Goal: Check status: Check status

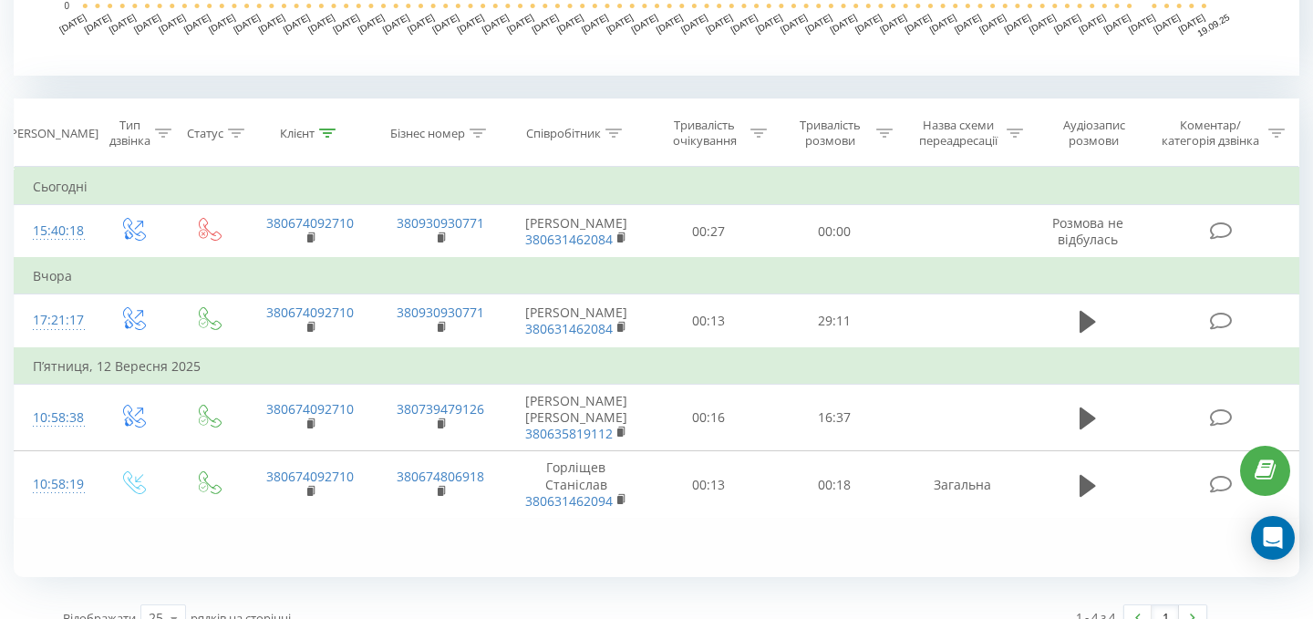
scroll to position [715, 0]
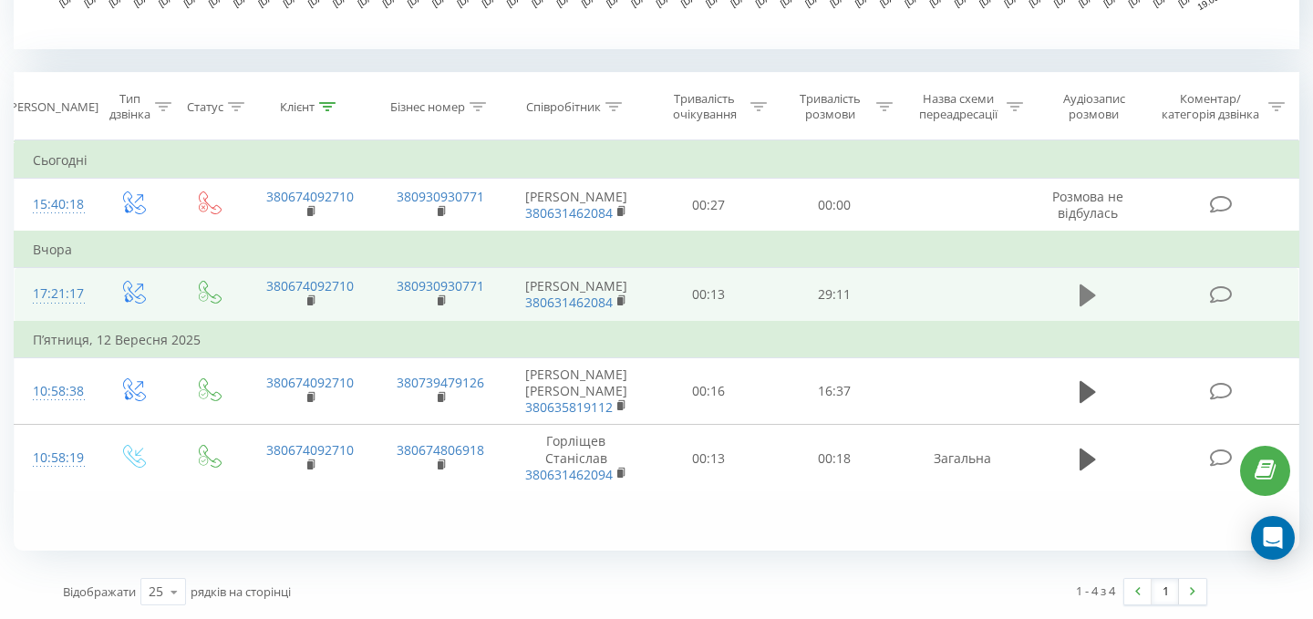
click at [1094, 308] on icon at bounding box center [1088, 296] width 16 height 26
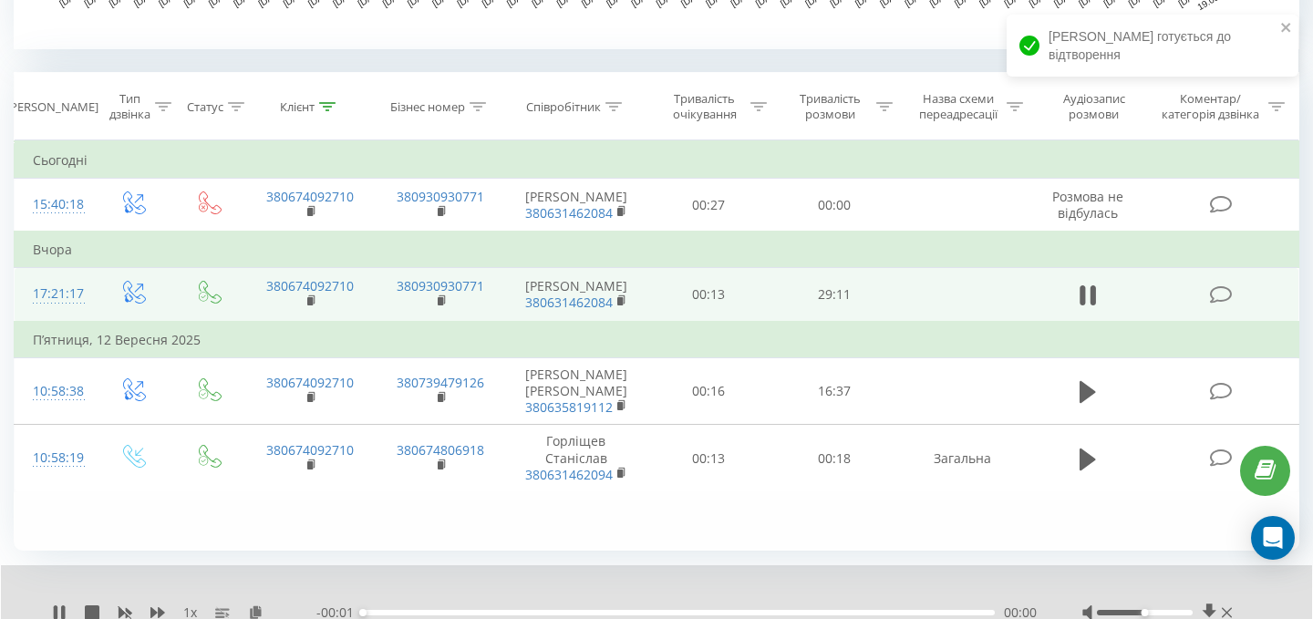
click at [1171, 614] on div at bounding box center [1145, 612] width 96 height 5
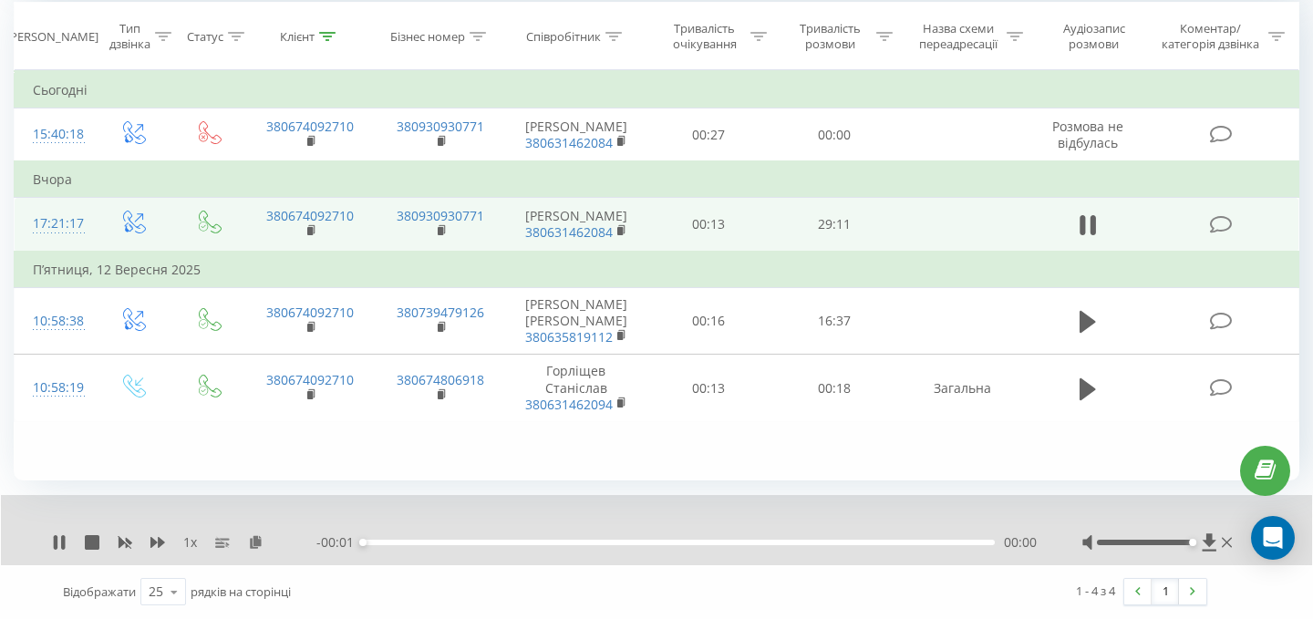
drag, startPoint x: 1172, startPoint y: 542, endPoint x: 1239, endPoint y: 542, distance: 66.6
click at [1238, 542] on div "1 x - 00:01 00:00 00:00" at bounding box center [656, 530] width 1311 height 70
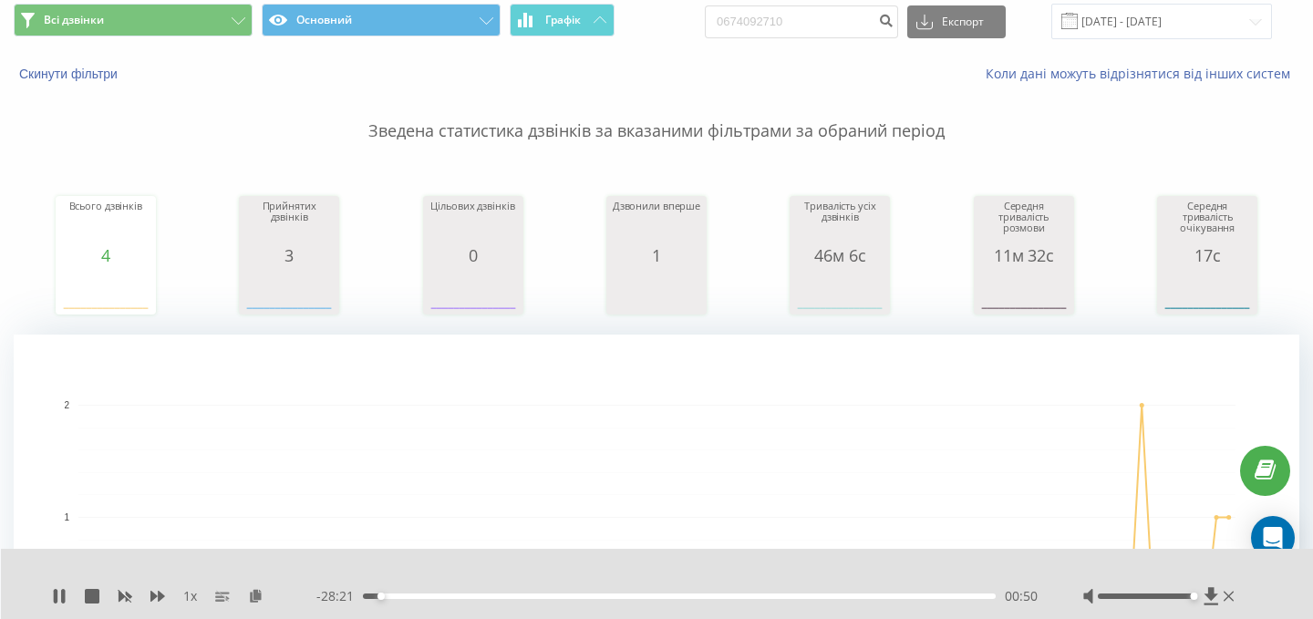
scroll to position [0, 0]
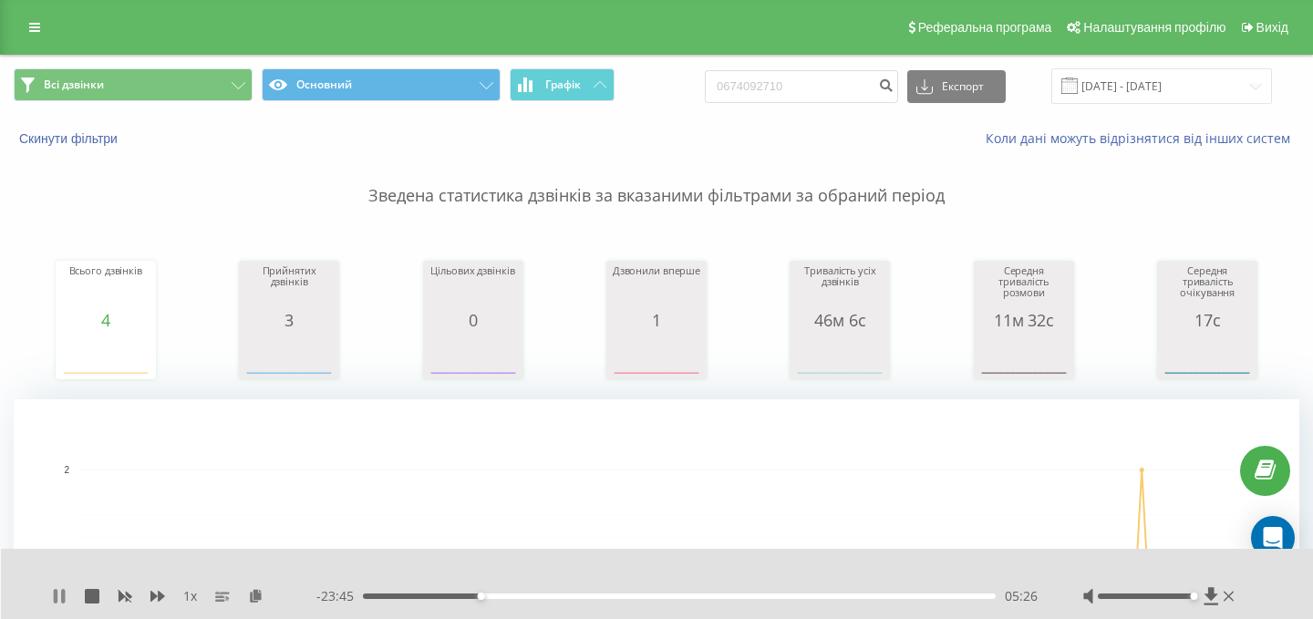
click at [55, 589] on icon at bounding box center [59, 596] width 15 height 15
